Goal: Task Accomplishment & Management: Use online tool/utility

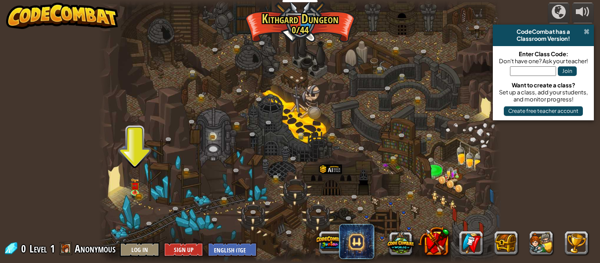
click at [586, 33] on span at bounding box center [586, 31] width 6 height 7
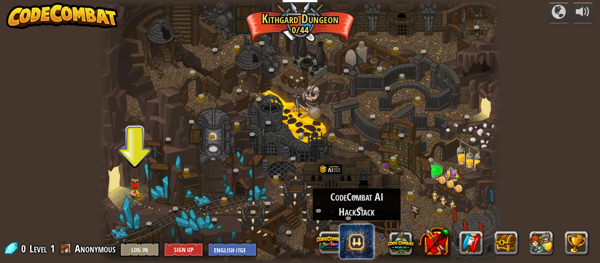
click at [357, 246] on span at bounding box center [356, 241] width 35 height 35
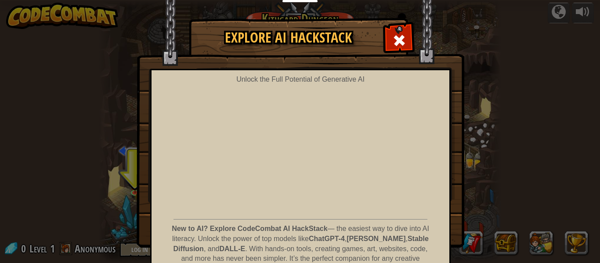
scroll to position [5, 0]
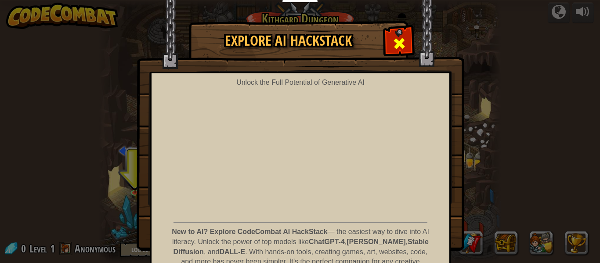
click at [402, 45] on span at bounding box center [399, 43] width 14 height 14
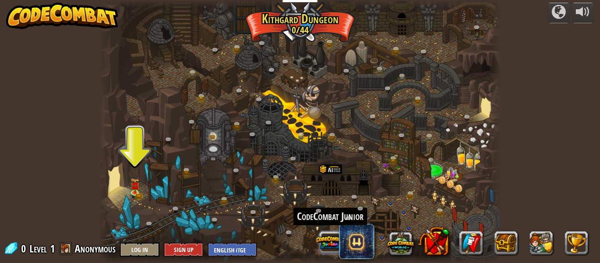
click at [327, 247] on button at bounding box center [329, 242] width 27 height 27
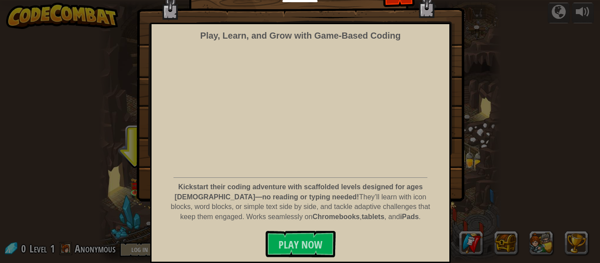
scroll to position [0, 0]
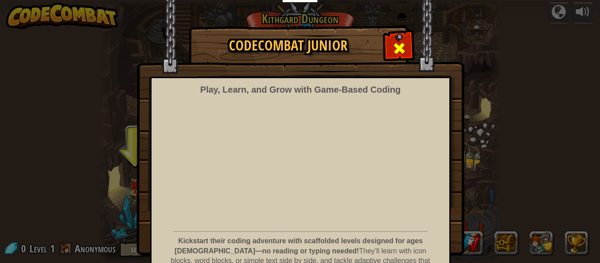
click at [400, 49] on span at bounding box center [399, 48] width 14 height 14
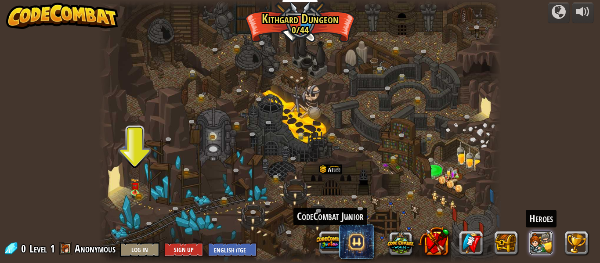
click at [543, 240] on button at bounding box center [541, 243] width 24 height 24
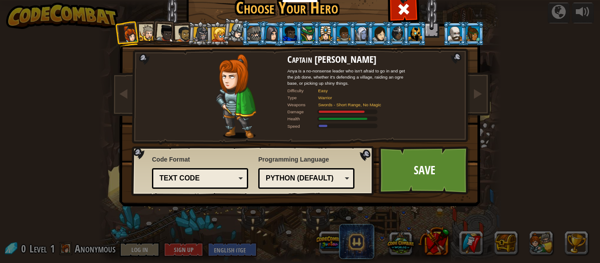
click at [243, 177] on div "Text code Blocks and code Blocks Blocks (Icons) Text code" at bounding box center [200, 178] width 96 height 21
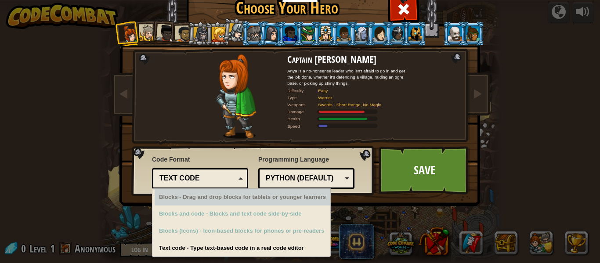
click at [230, 177] on div "Text code" at bounding box center [197, 178] width 76 height 10
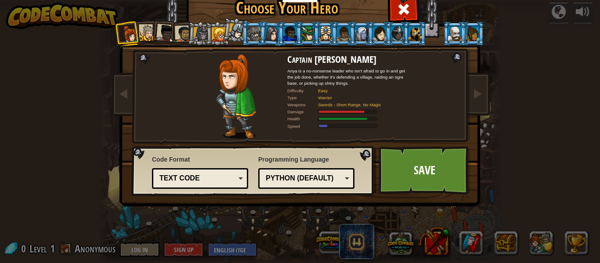
click at [294, 177] on div "Python (Default)" at bounding box center [304, 178] width 76 height 10
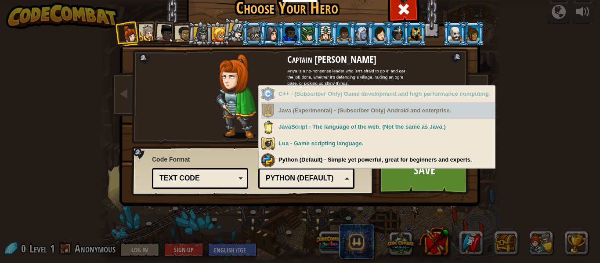
click at [311, 114] on div "Java (Experimental) - (Subscriber Only) Android and enterprise." at bounding box center [378, 110] width 234 height 17
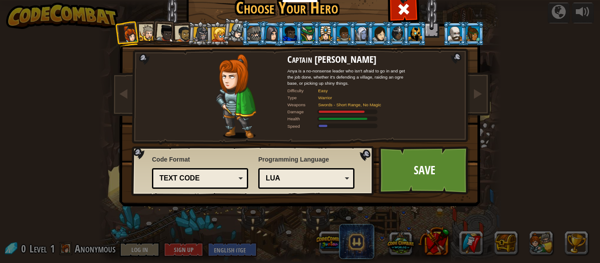
click at [319, 186] on div "Python (Default) JavaScript Lua C++ Java (Experimental) Lua" at bounding box center [306, 178] width 96 height 21
click at [145, 29] on div at bounding box center [148, 33] width 16 height 16
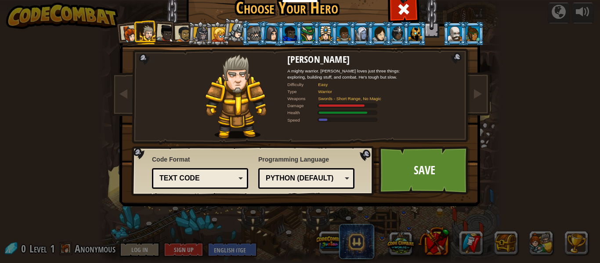
click at [170, 34] on div at bounding box center [166, 34] width 18 height 18
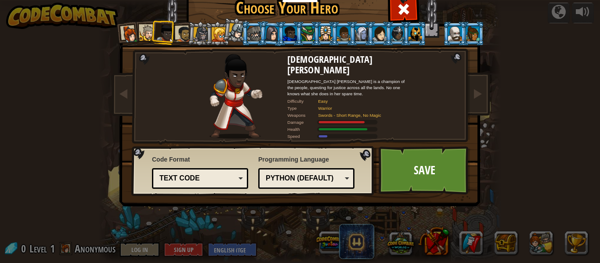
click at [185, 30] on div at bounding box center [183, 34] width 16 height 16
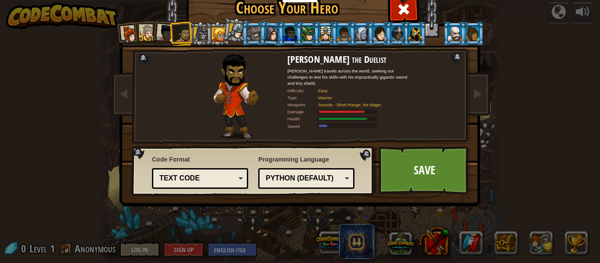
click at [305, 37] on div at bounding box center [308, 33] width 14 height 14
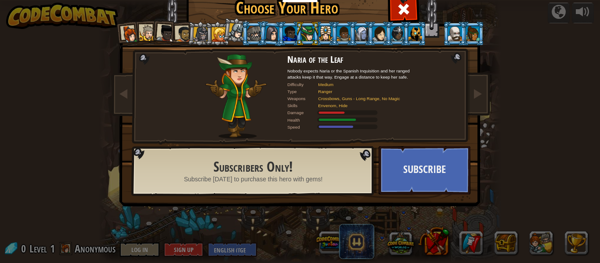
click at [280, 35] on li at bounding box center [289, 34] width 24 height 24
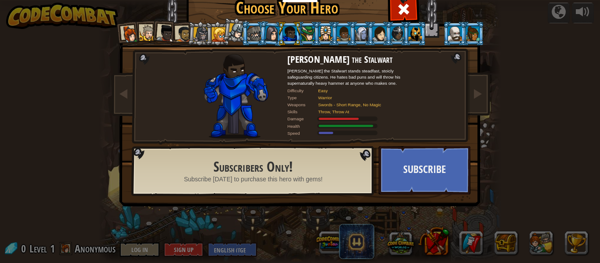
click at [270, 32] on div at bounding box center [271, 33] width 14 height 15
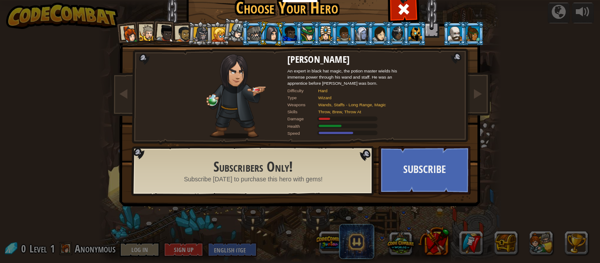
click at [145, 37] on div at bounding box center [148, 33] width 16 height 16
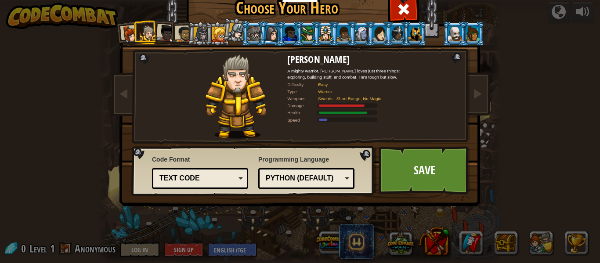
click at [134, 35] on li at bounding box center [146, 32] width 24 height 24
click at [404, 6] on span at bounding box center [403, 9] width 14 height 14
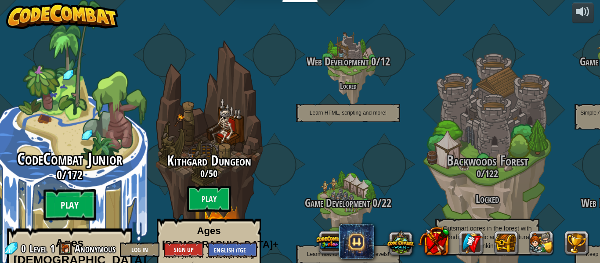
click at [91, 189] on btn "Play" at bounding box center [69, 205] width 53 height 32
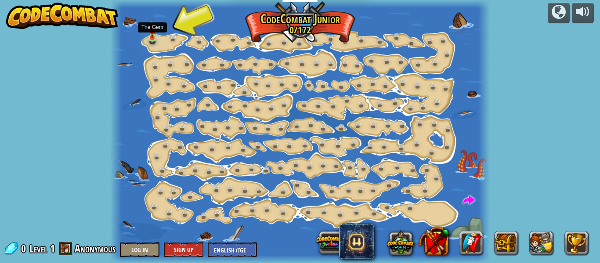
click at [150, 37] on img at bounding box center [152, 28] width 8 height 19
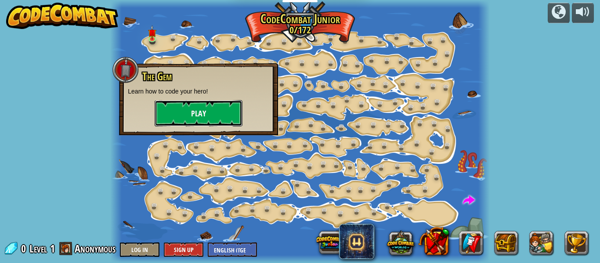
click at [223, 115] on button "Play" at bounding box center [198, 113] width 88 height 26
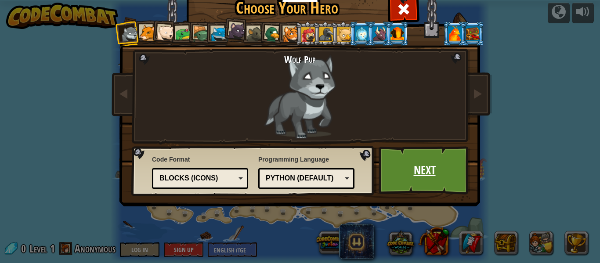
click at [405, 176] on link "Next" at bounding box center [424, 170] width 92 height 48
